Goal: Browse casually

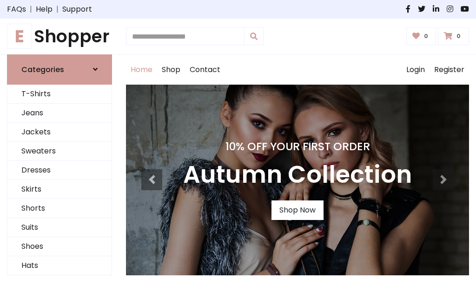
click at [238, 153] on h4 "10% Off Your First Order" at bounding box center [297, 146] width 229 height 13
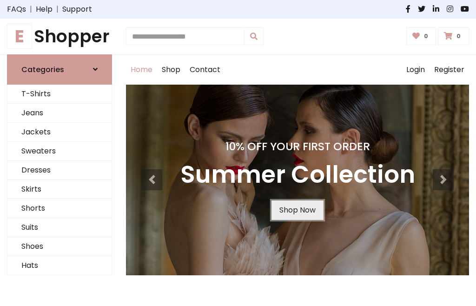
click at [297, 210] on link "Shop Now" at bounding box center [298, 211] width 52 height 20
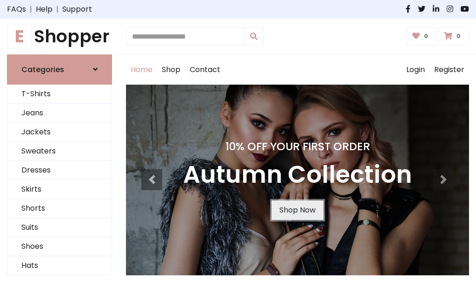
click at [297, 210] on link "Shop Now" at bounding box center [298, 211] width 52 height 20
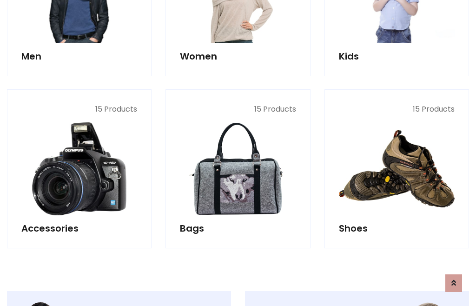
scroll to position [928, 0]
